Goal: Check status: Check status

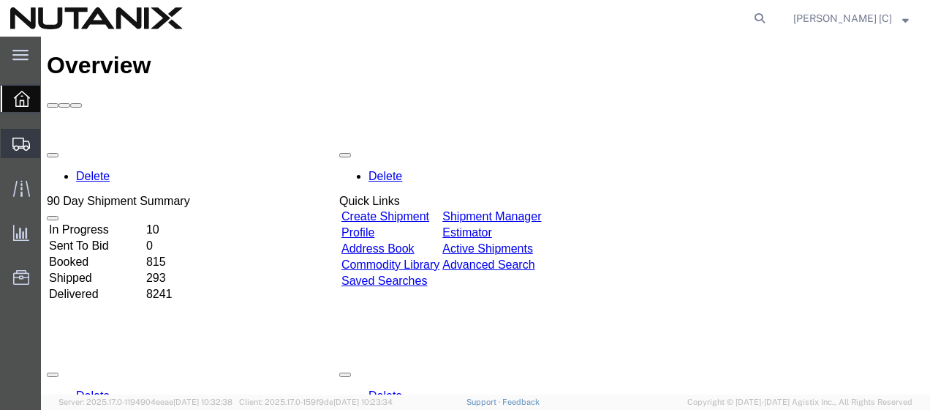
click at [0, 0] on span "Shipment Manager" at bounding box center [0, 0] width 0 height 0
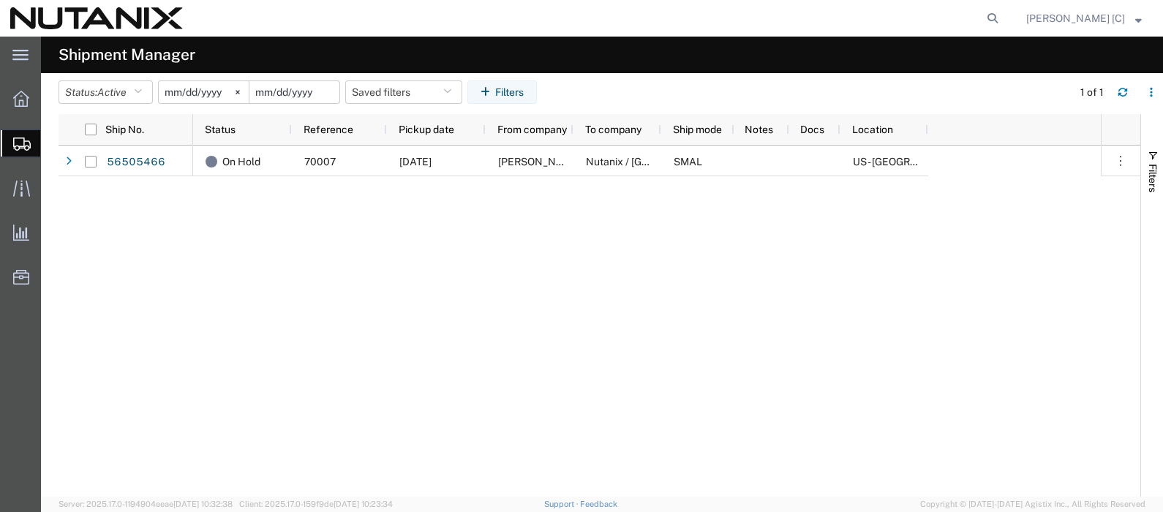
click at [312, 93] on input "date" at bounding box center [294, 92] width 90 height 22
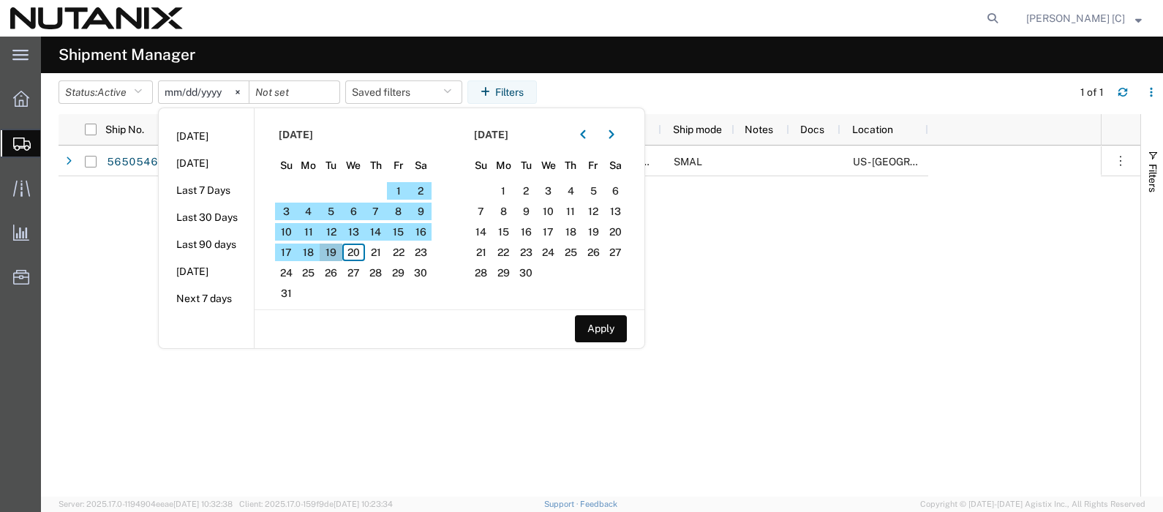
click at [336, 250] on span "19" at bounding box center [331, 253] width 23 height 18
click at [361, 259] on span "20" at bounding box center [353, 253] width 23 height 18
click at [323, 249] on span "19" at bounding box center [331, 253] width 23 height 18
click at [339, 255] on span "19" at bounding box center [331, 253] width 23 height 18
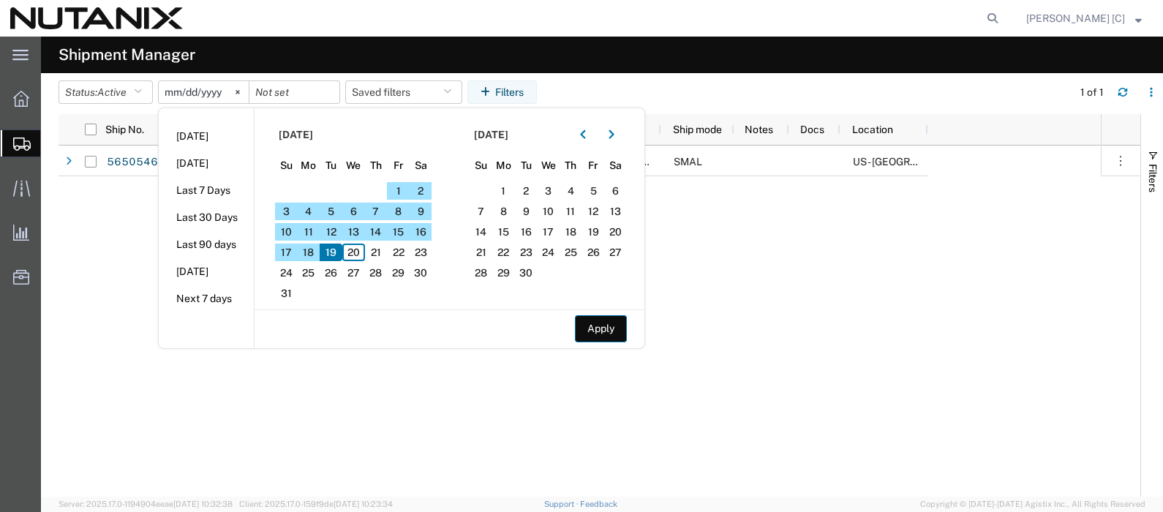
click at [612, 328] on button "Apply" at bounding box center [601, 328] width 52 height 27
type input "2025-08-19"
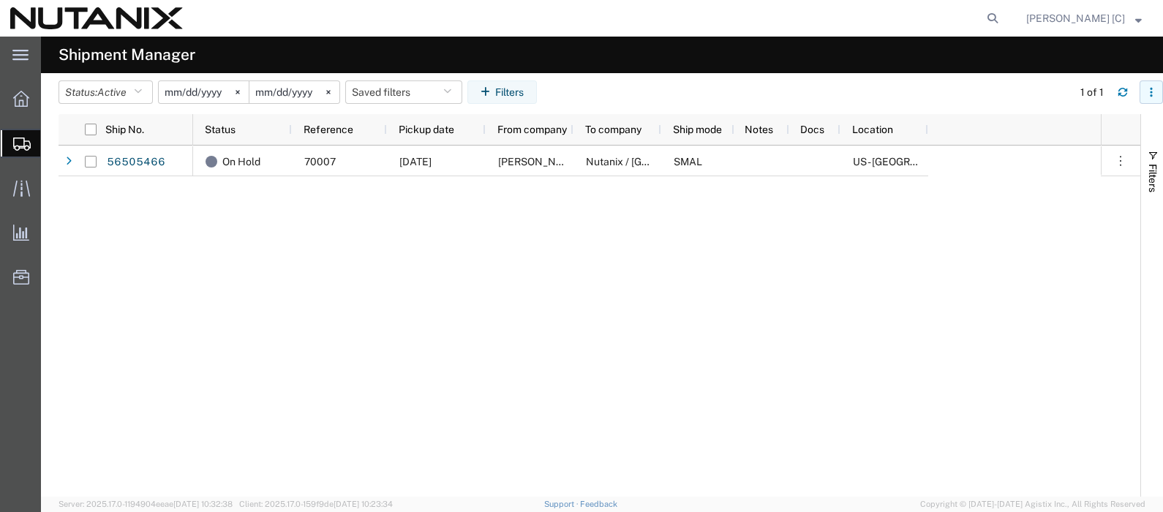
click at [930, 92] on icon "button" at bounding box center [1151, 92] width 2 height 2
click at [207, 97] on input "2025-07-20" at bounding box center [204, 92] width 90 height 22
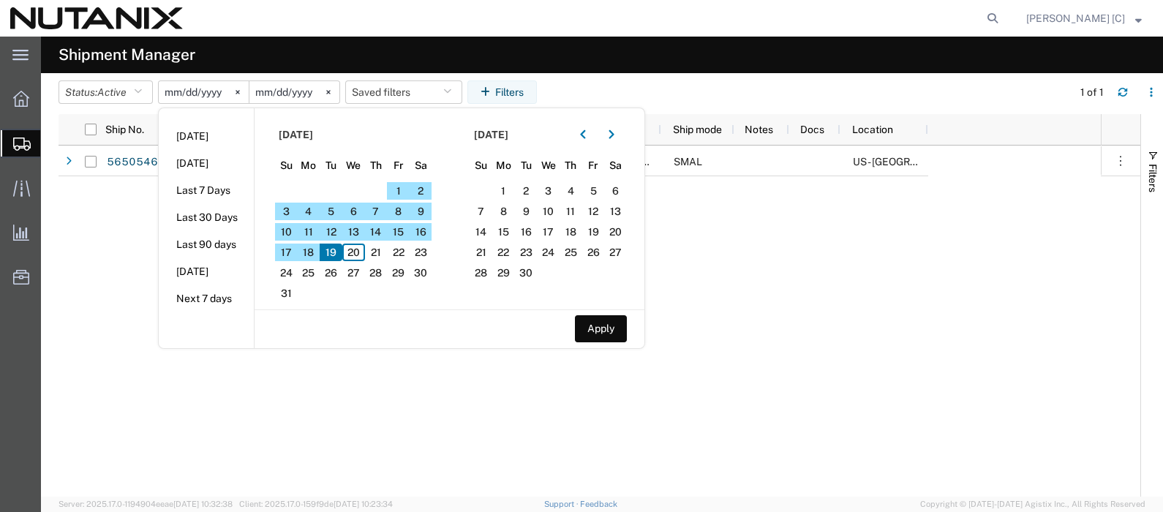
click at [484, 409] on div "On Hold 70007 08/14/2025 Karlie Beil Nutanix / Durham SMAL US - San Jose" at bounding box center [647, 321] width 908 height 351
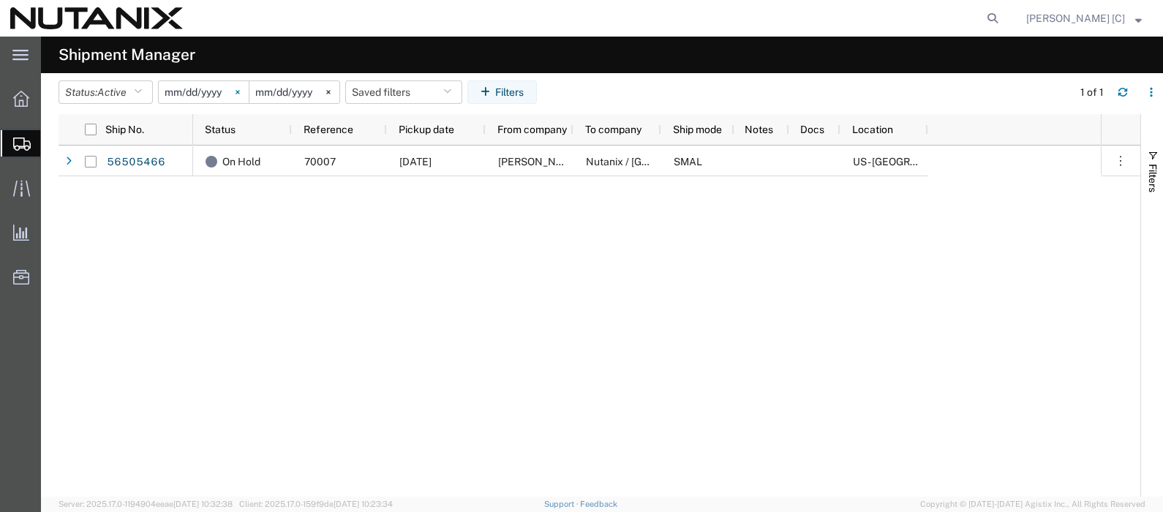
click at [234, 90] on svg-icon at bounding box center [238, 92] width 22 height 22
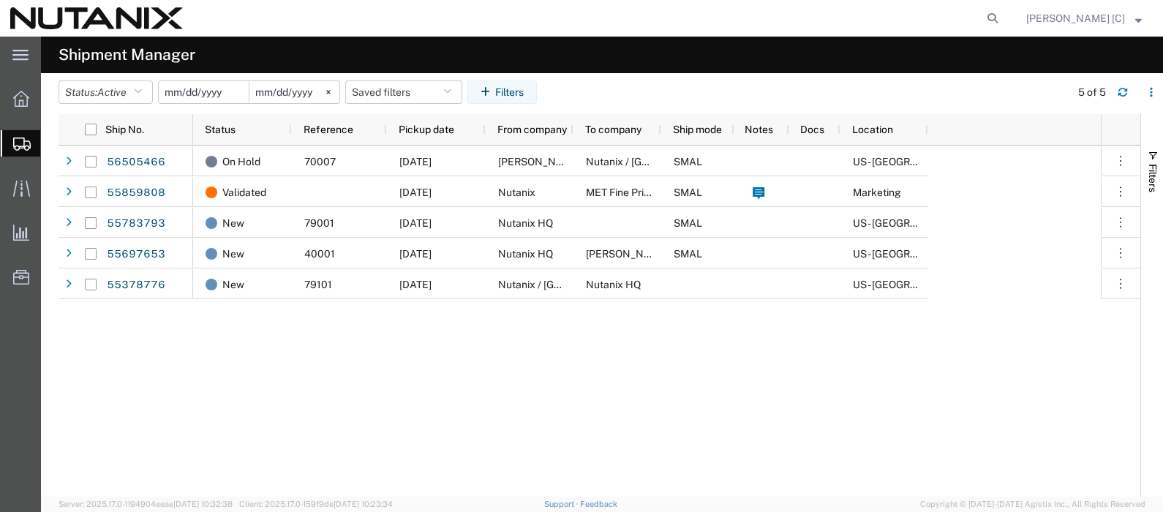
click at [234, 90] on input "date" at bounding box center [204, 92] width 90 height 22
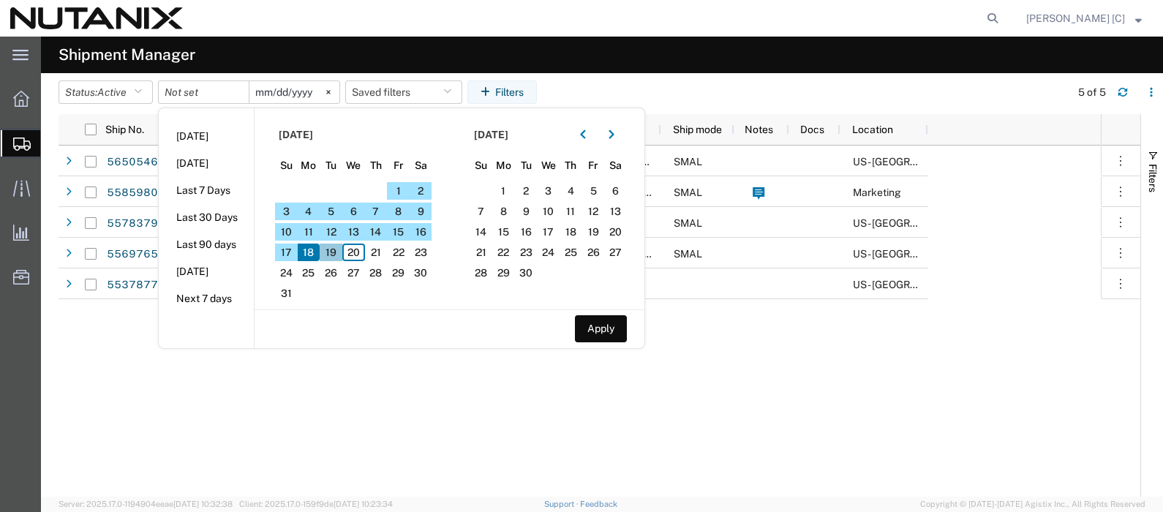
click at [333, 252] on span "19" at bounding box center [331, 253] width 23 height 18
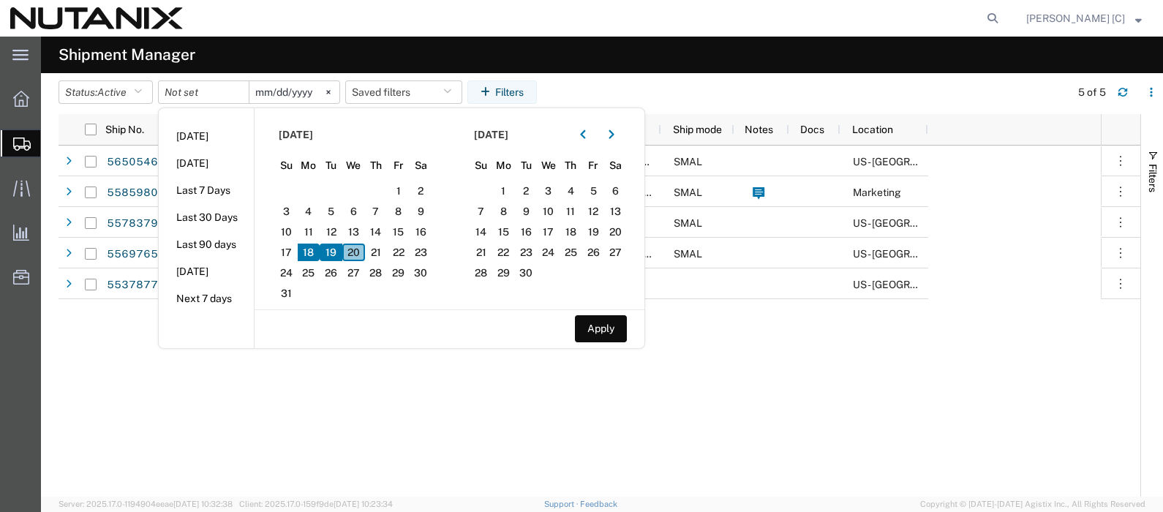
click at [358, 252] on span "20" at bounding box center [353, 253] width 23 height 18
click at [598, 325] on button "Apply" at bounding box center [601, 328] width 52 height 27
type input "2025-08-19"
type input "2025-08-20"
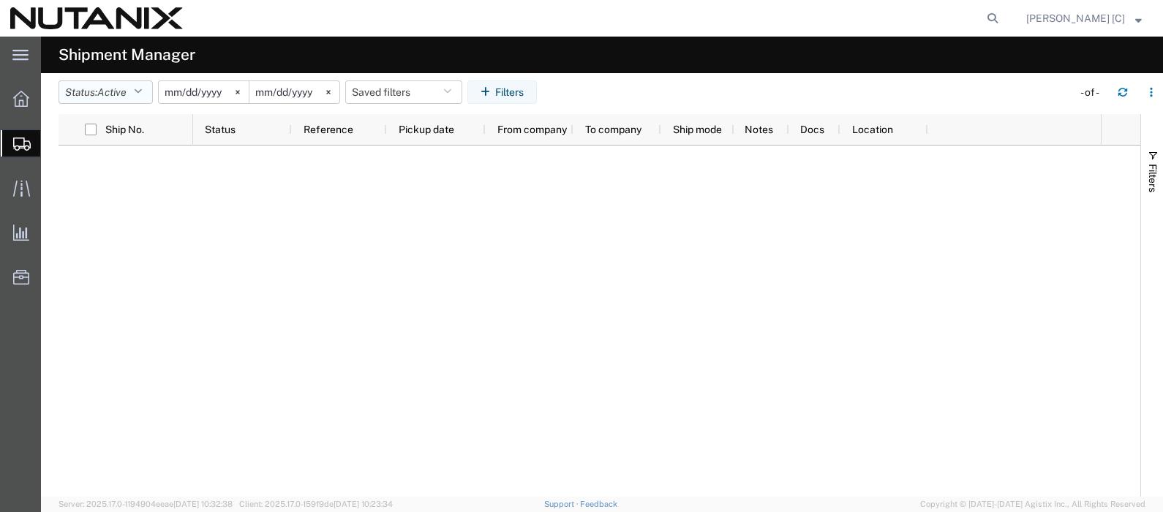
click at [141, 88] on icon "button" at bounding box center [138, 92] width 8 height 10
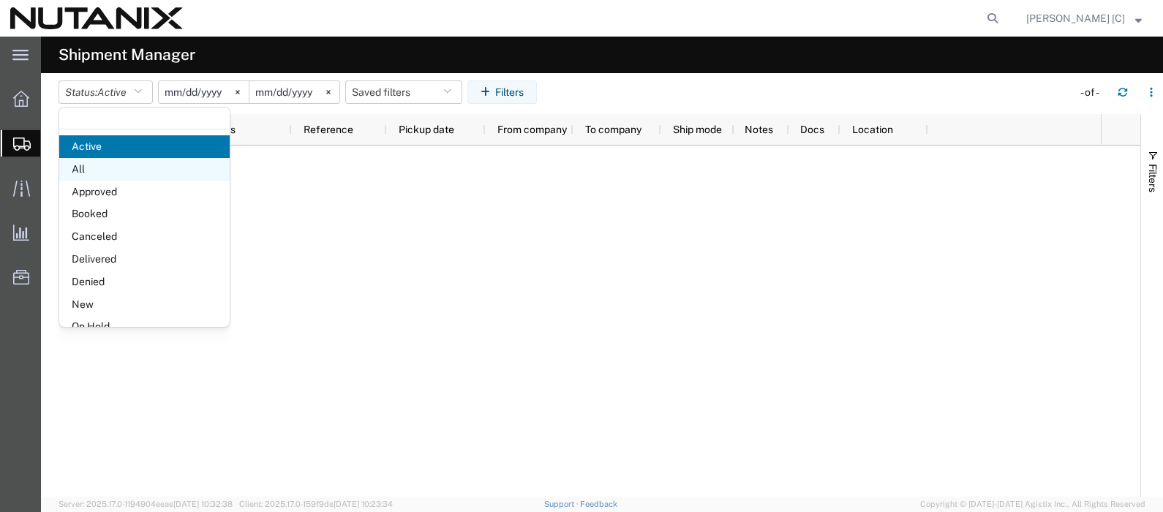
click at [94, 172] on span "All" at bounding box center [144, 169] width 170 height 23
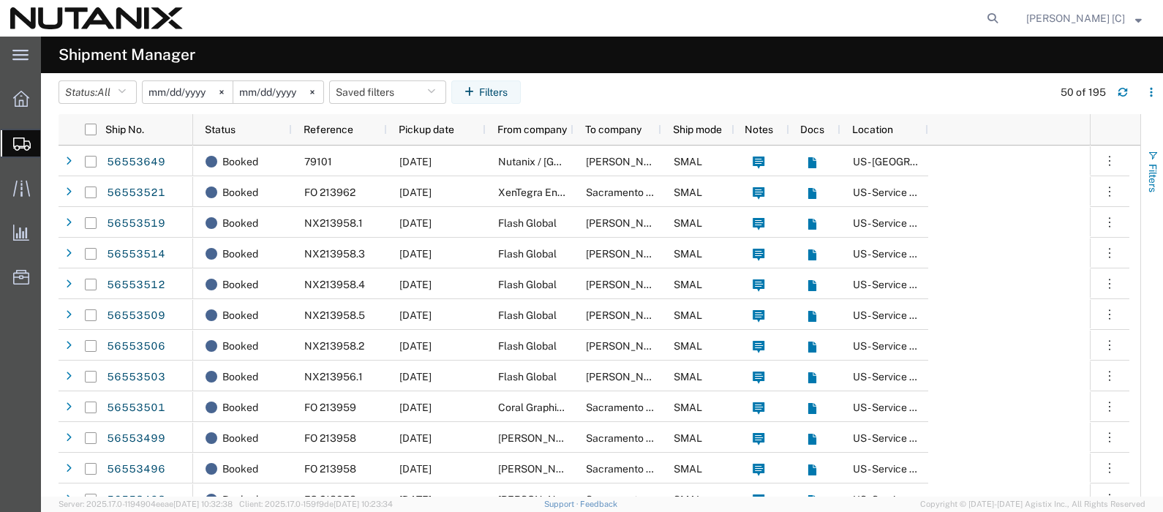
click at [930, 150] on span "button" at bounding box center [1153, 156] width 12 height 12
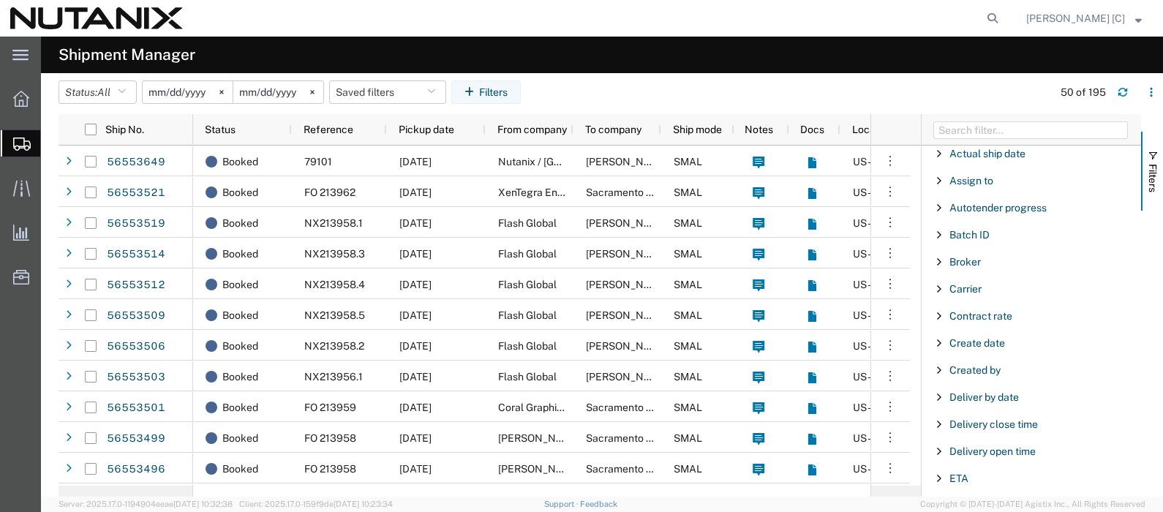
scroll to position [102, 0]
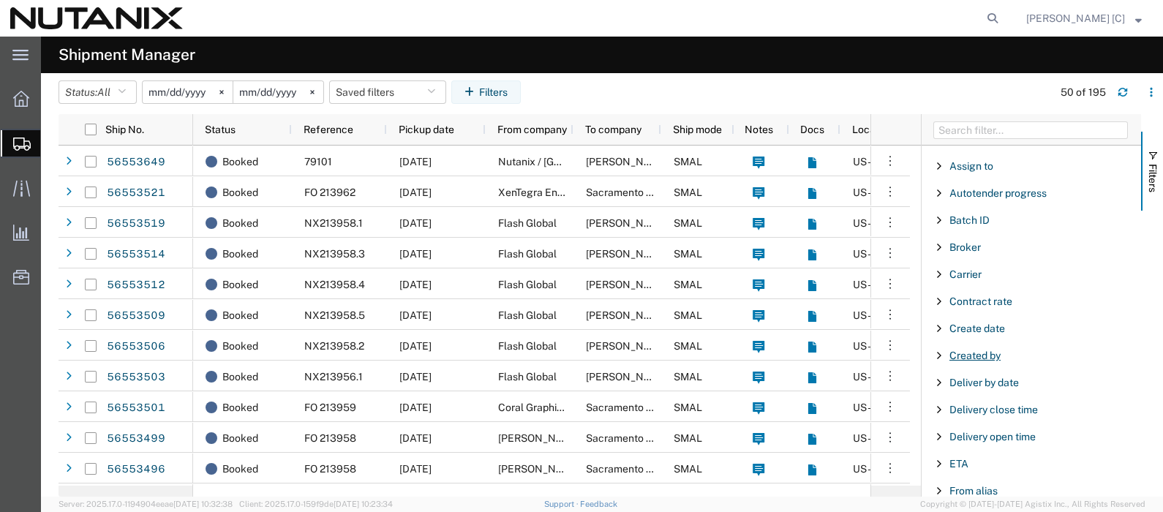
click at [930, 353] on span "Created by" at bounding box center [974, 356] width 51 height 12
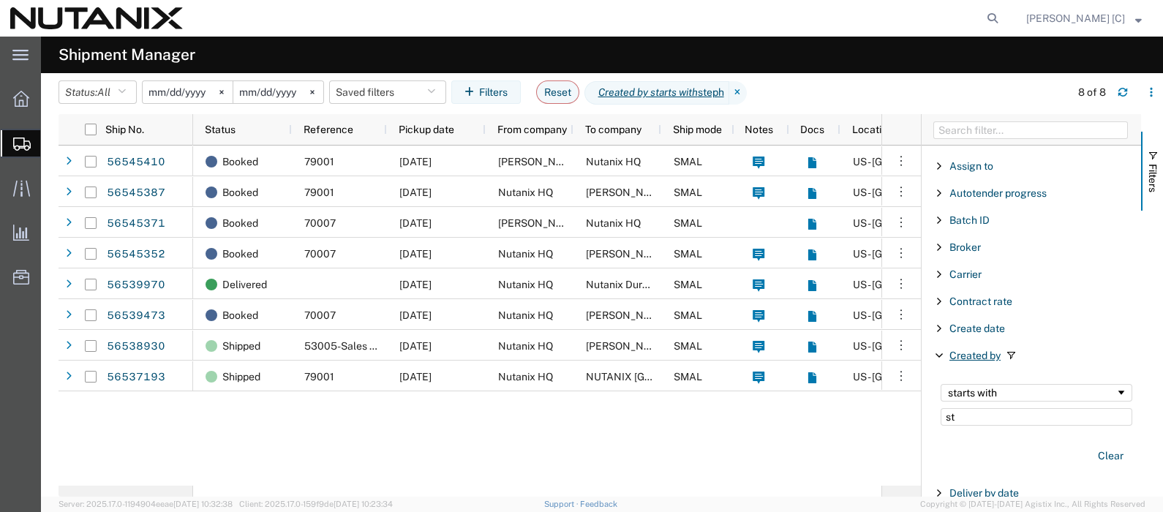
type input "s"
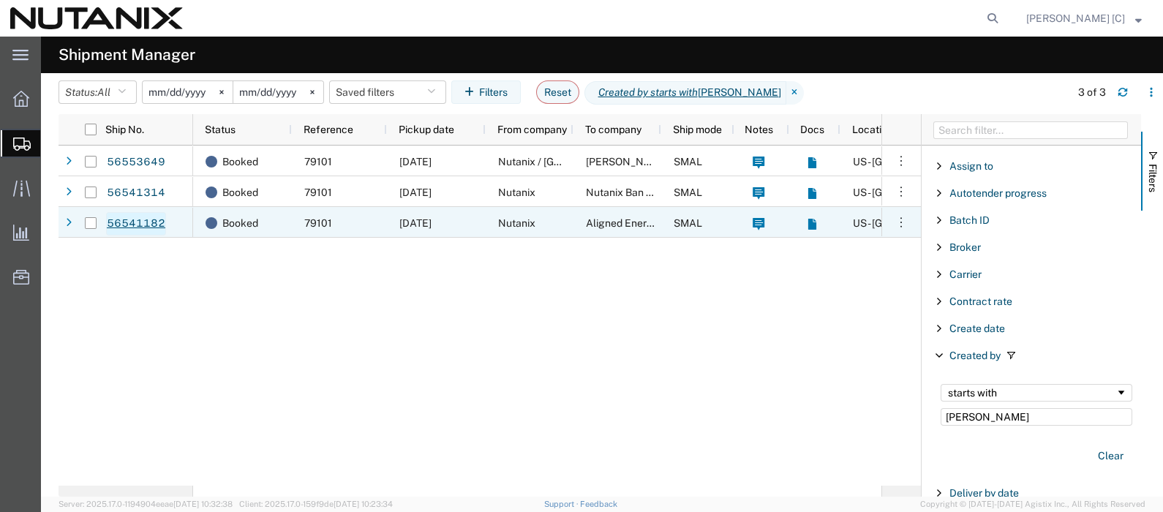
type input "jos"
click at [138, 214] on link "56541182" at bounding box center [136, 223] width 60 height 23
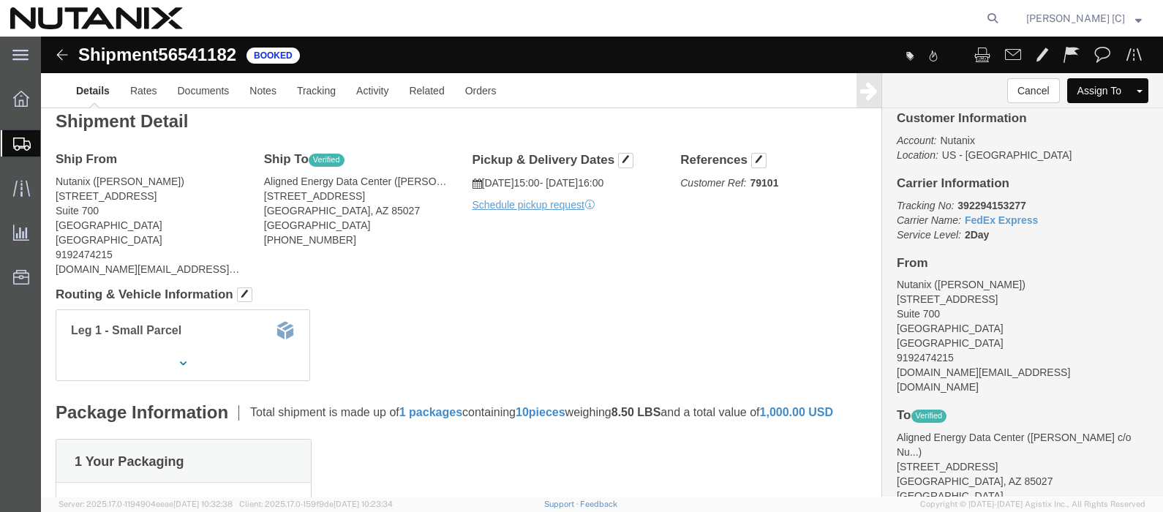
scroll to position [10, 0]
click img
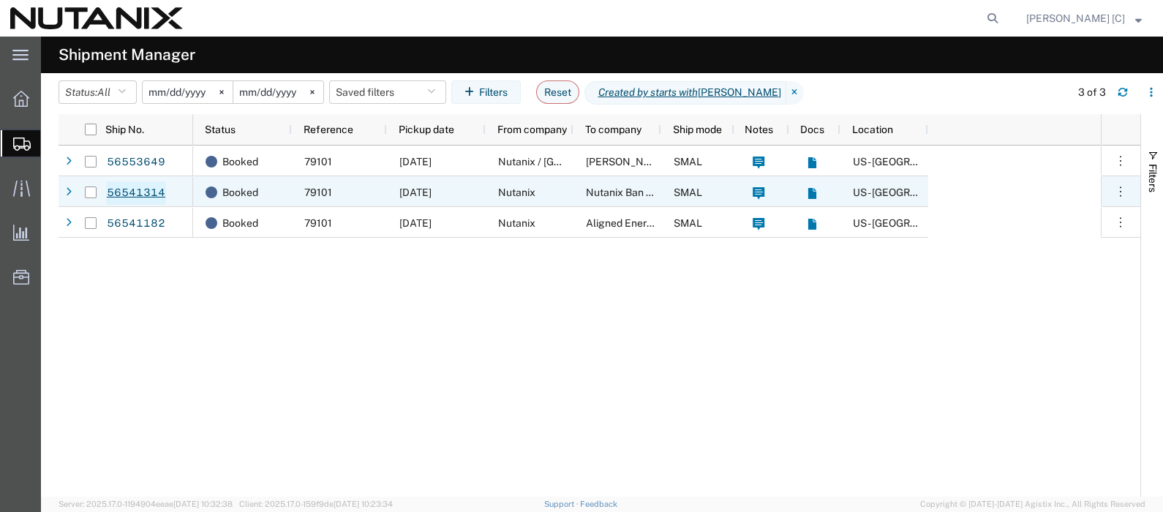
click at [142, 190] on link "56541314" at bounding box center [136, 192] width 60 height 23
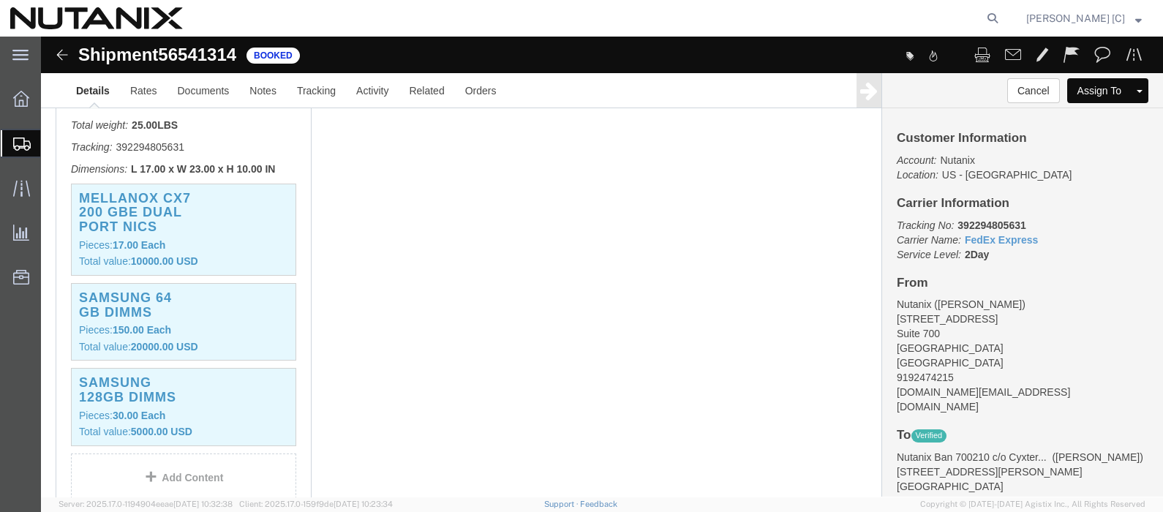
scroll to position [391, 0]
drag, startPoint x: 146, startPoint y: 127, endPoint x: 76, endPoint y: 124, distance: 69.6
click p "Tracking: 392294805631"
drag, startPoint x: 76, startPoint y: 124, endPoint x: 122, endPoint y: 125, distance: 46.1
copy p "392294805631"
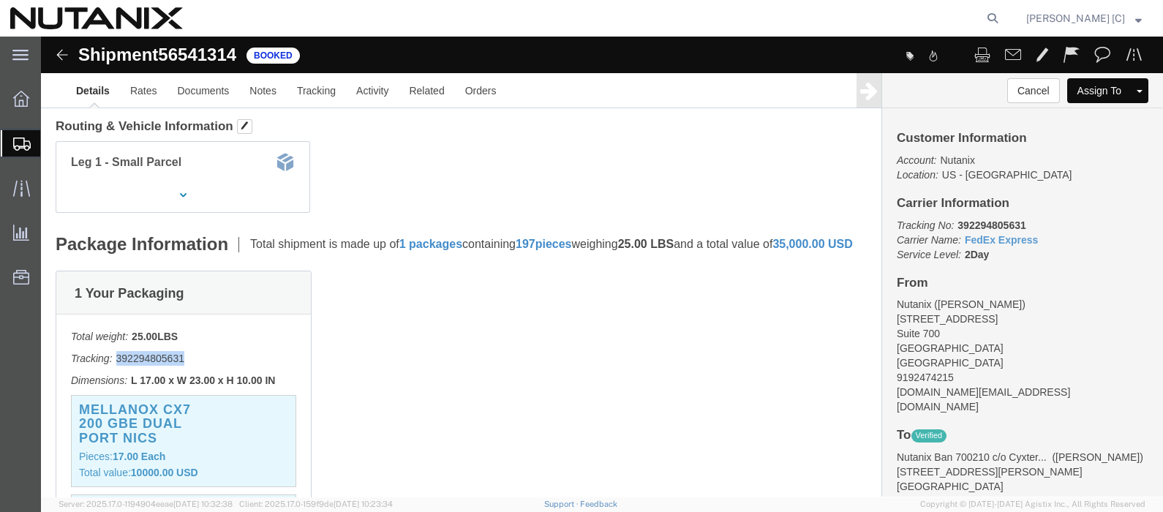
scroll to position [170, 0]
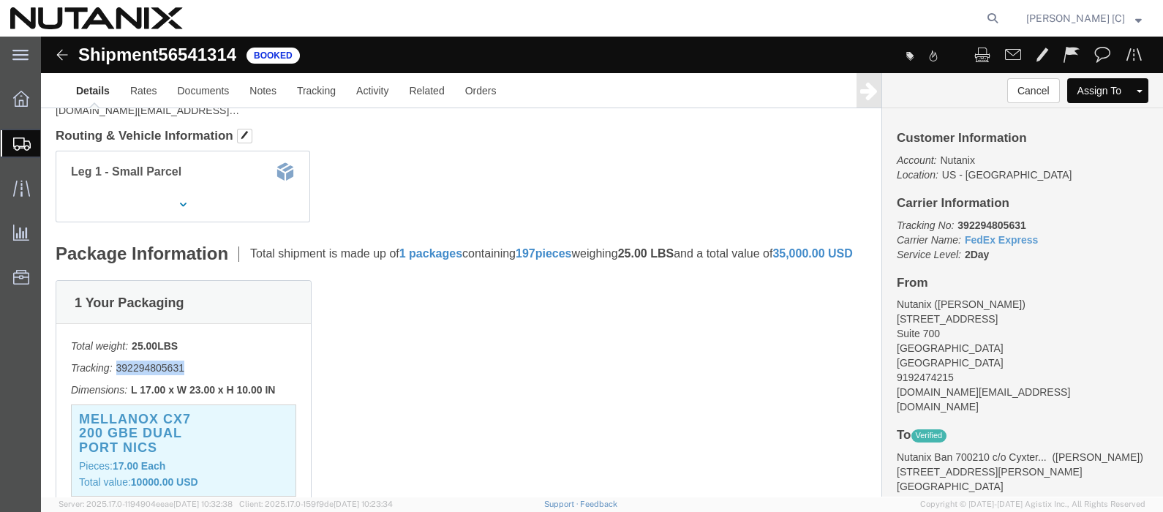
click img
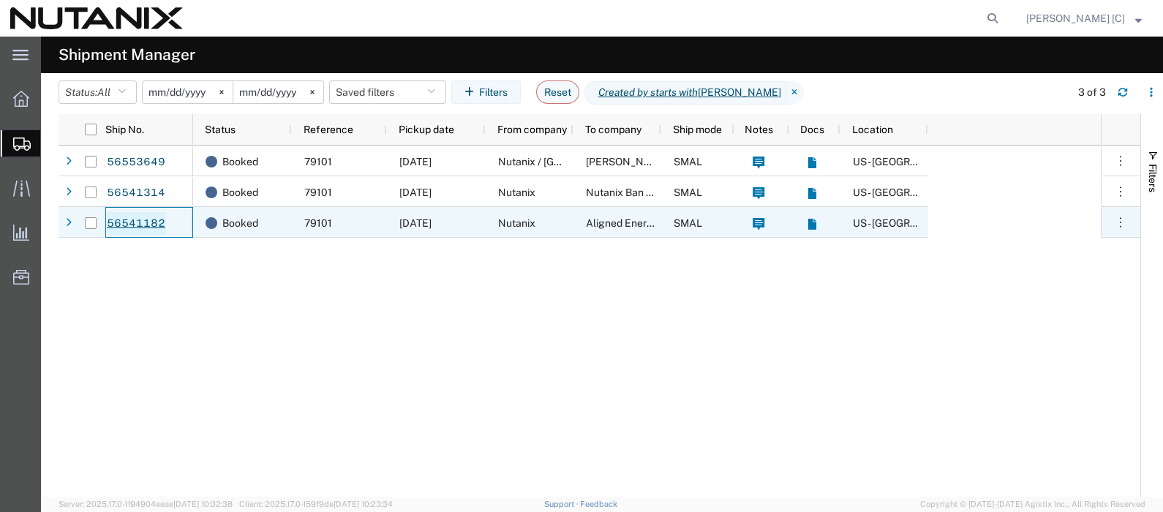
click at [133, 217] on link "56541182" at bounding box center [136, 223] width 60 height 23
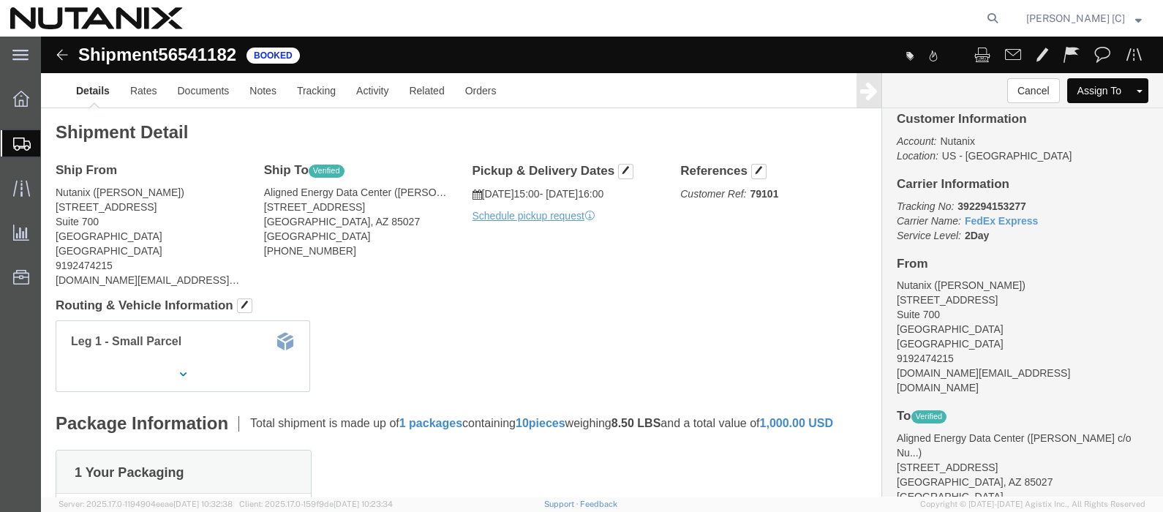
scroll to position [27, 0]
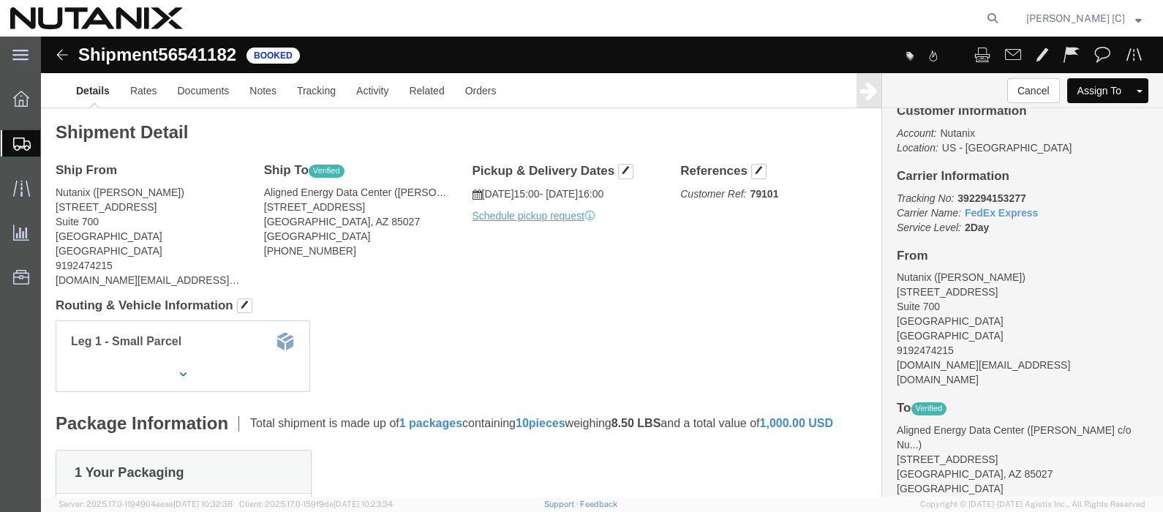
click address "Aligned Energy Data Center (Marlon Briso c/o Nutanix) 2500 W Union Hills Dr PHO…"
click div "Ship To Verified Aligned Energy Data Center (Marlon Briso c/o Nutanix) 2500 W U…"
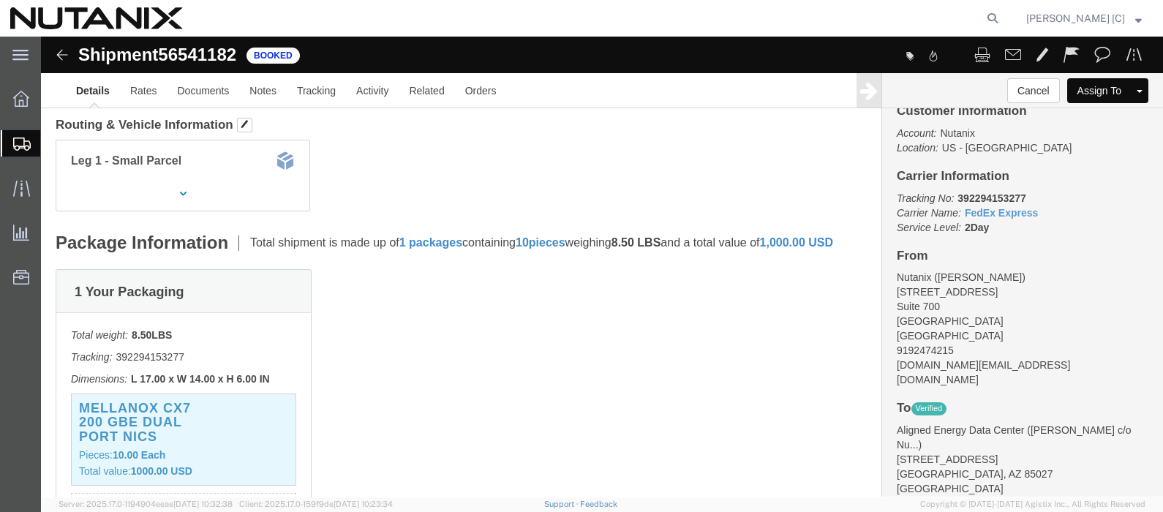
scroll to position [188, 0]
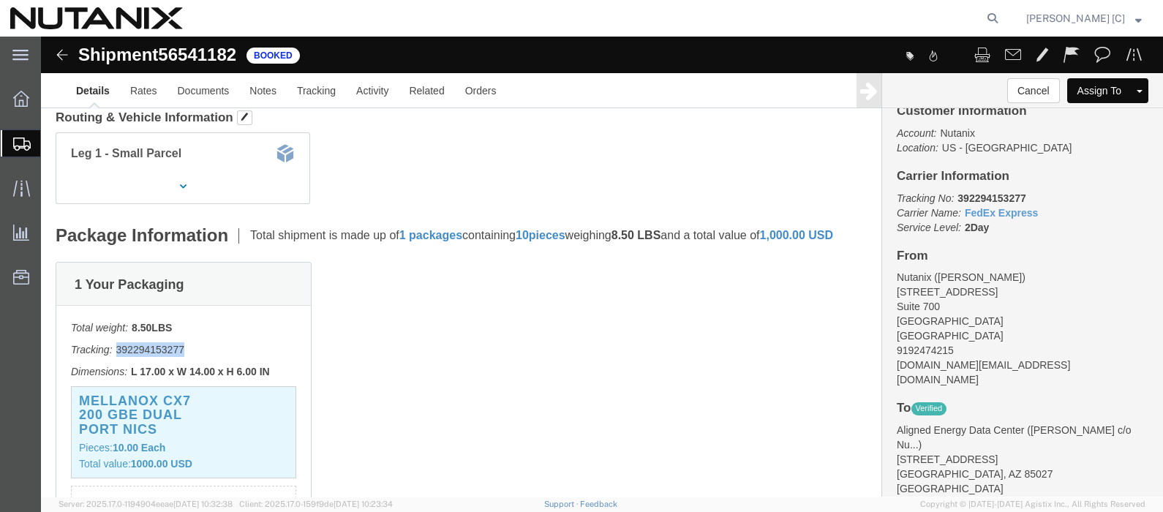
drag, startPoint x: 145, startPoint y: 325, endPoint x: 77, endPoint y: 325, distance: 68.0
click p "Tracking: 392294153277"
drag, startPoint x: 77, startPoint y: 325, endPoint x: 113, endPoint y: 326, distance: 35.8
copy p "392294153277"
